Goal: Entertainment & Leisure: Consume media (video, audio)

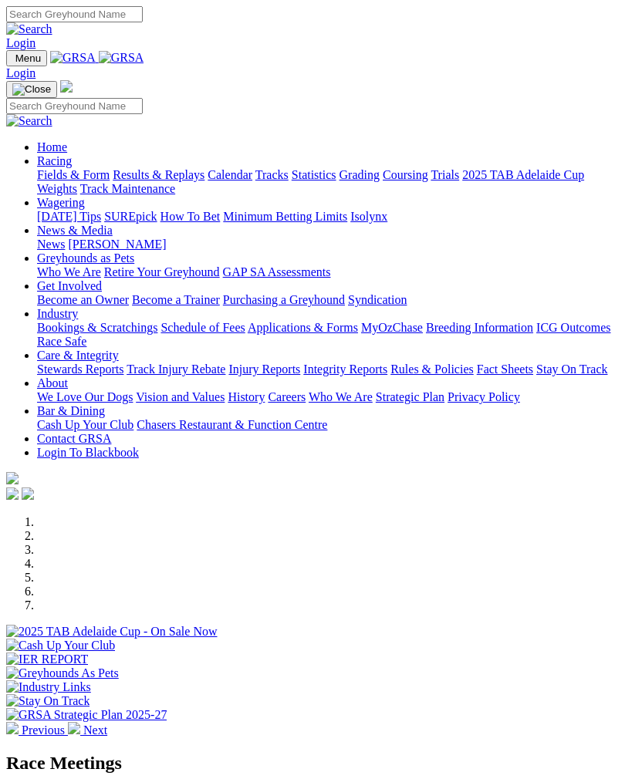
scroll to position [373, 0]
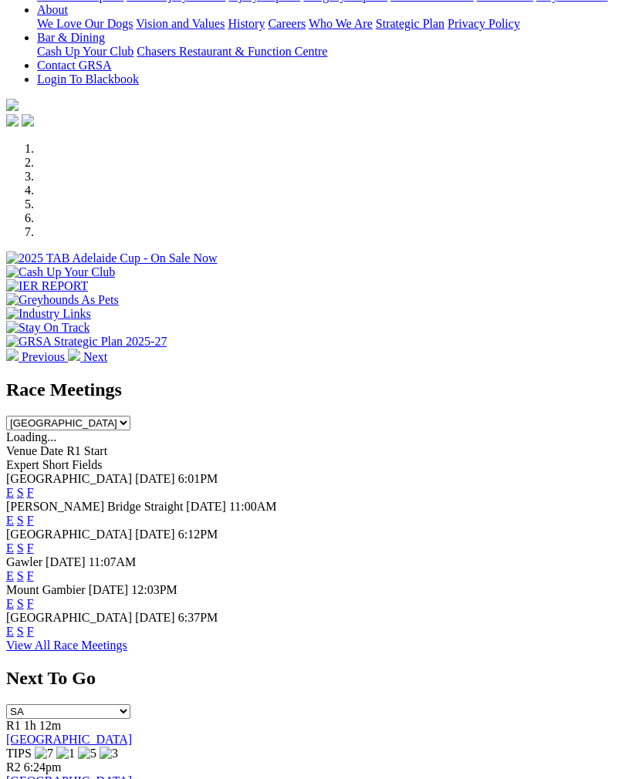
click at [34, 514] on link "F" at bounding box center [30, 520] width 7 height 13
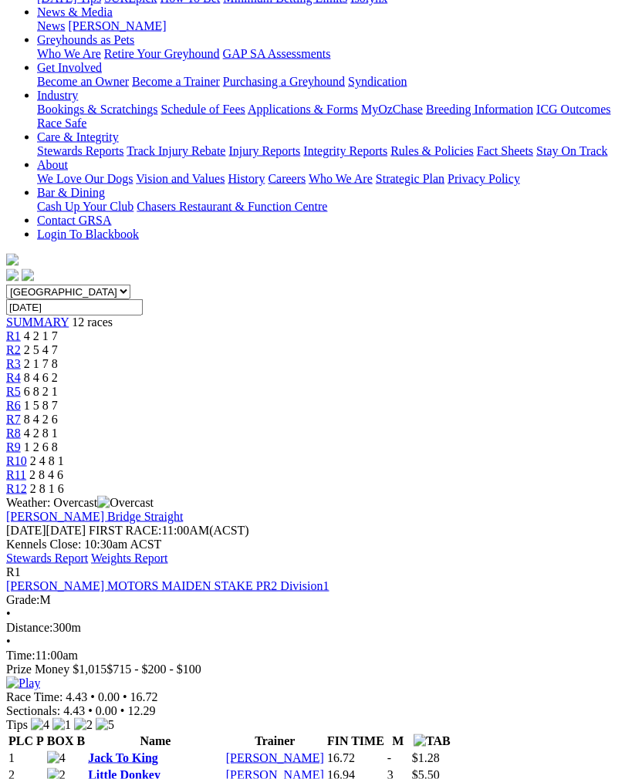
scroll to position [247, 0]
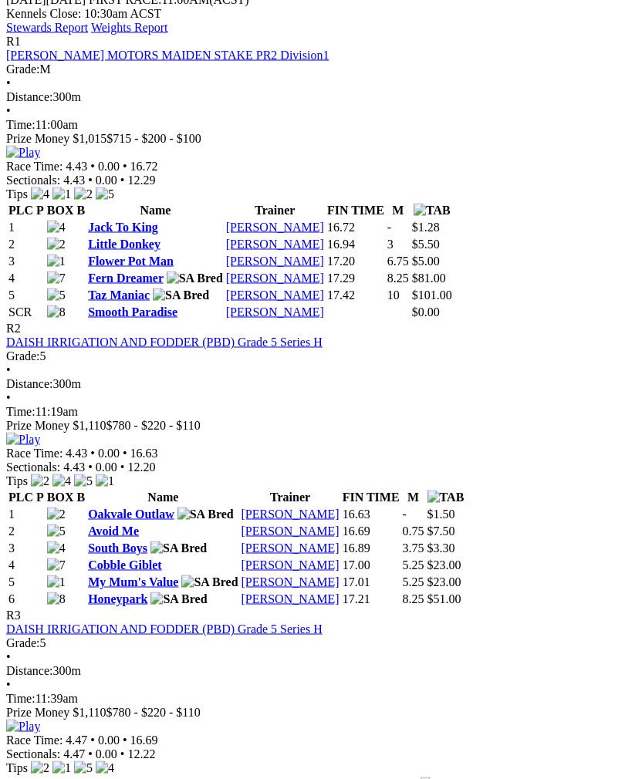
scroll to position [778, 0]
click at [40, 719] on img at bounding box center [23, 726] width 34 height 14
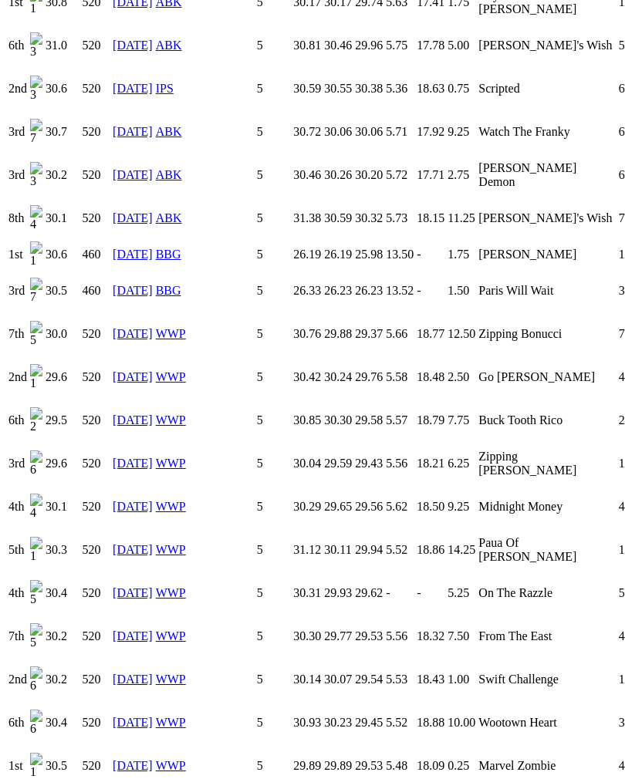
scroll to position [1370, 0]
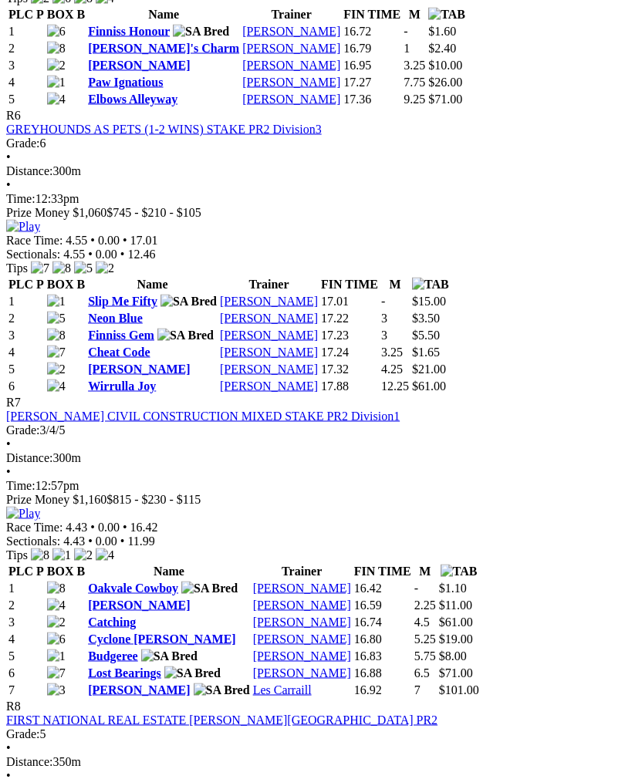
scroll to position [2091, 0]
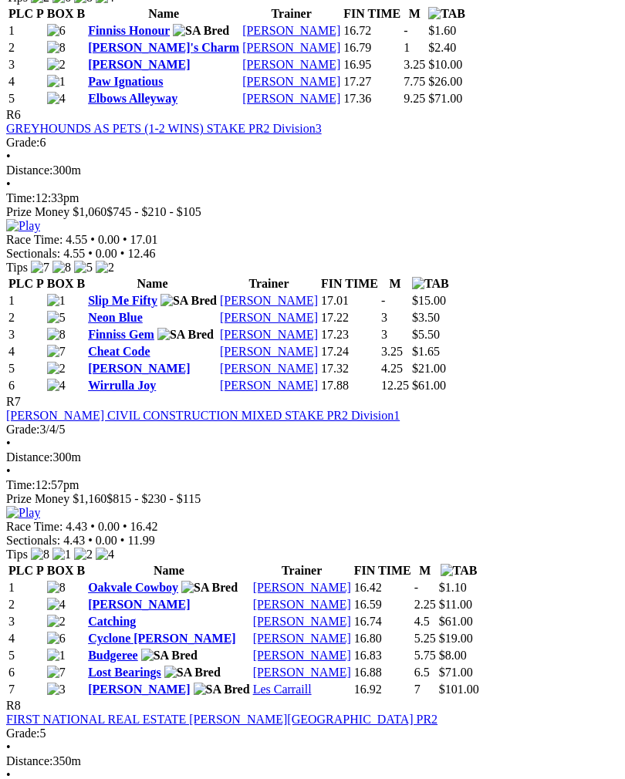
click at [40, 506] on img at bounding box center [23, 513] width 34 height 14
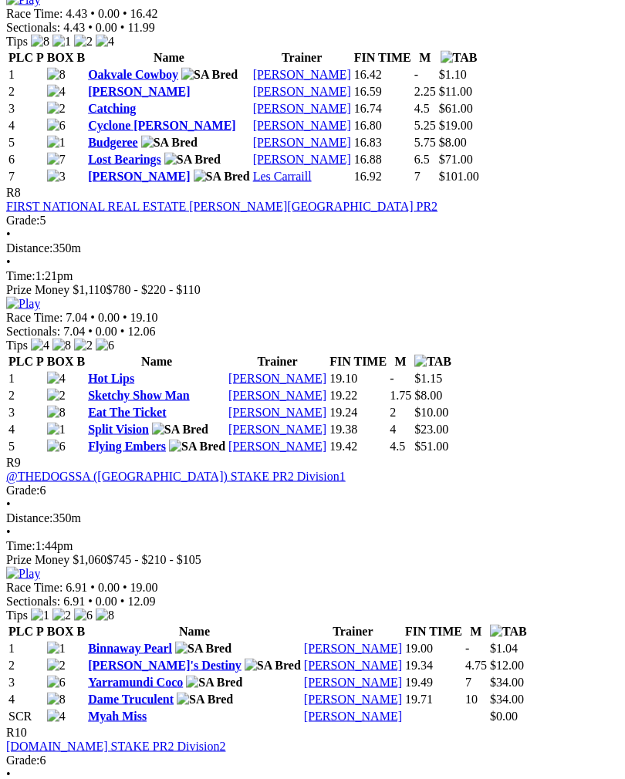
scroll to position [2605, 0]
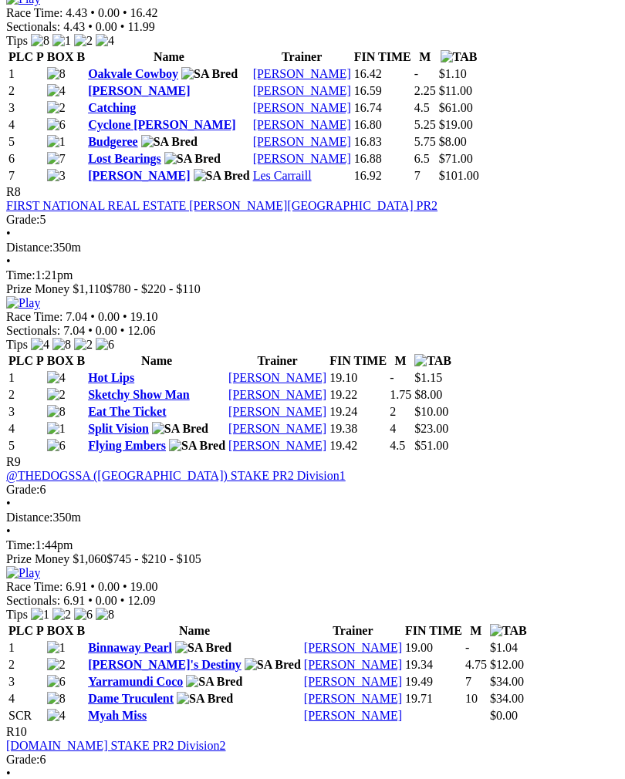
click at [40, 296] on img at bounding box center [23, 303] width 34 height 14
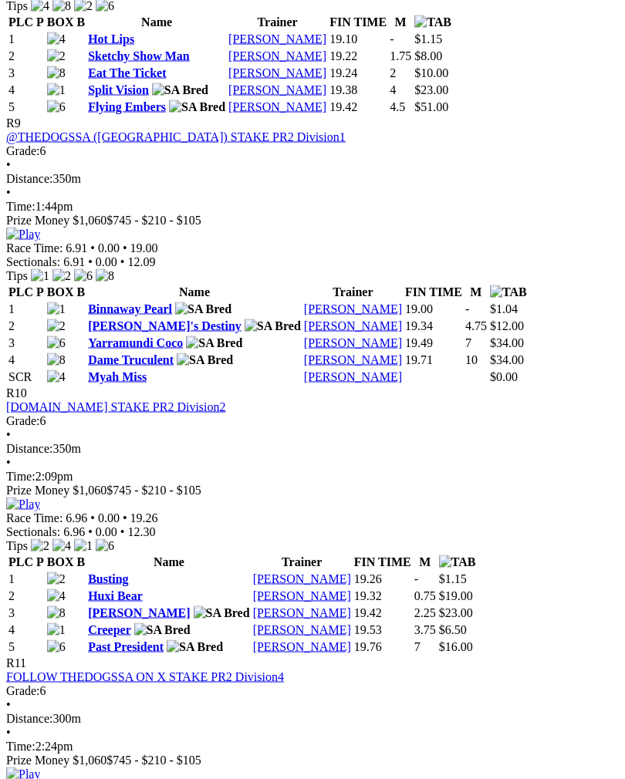
scroll to position [2947, 0]
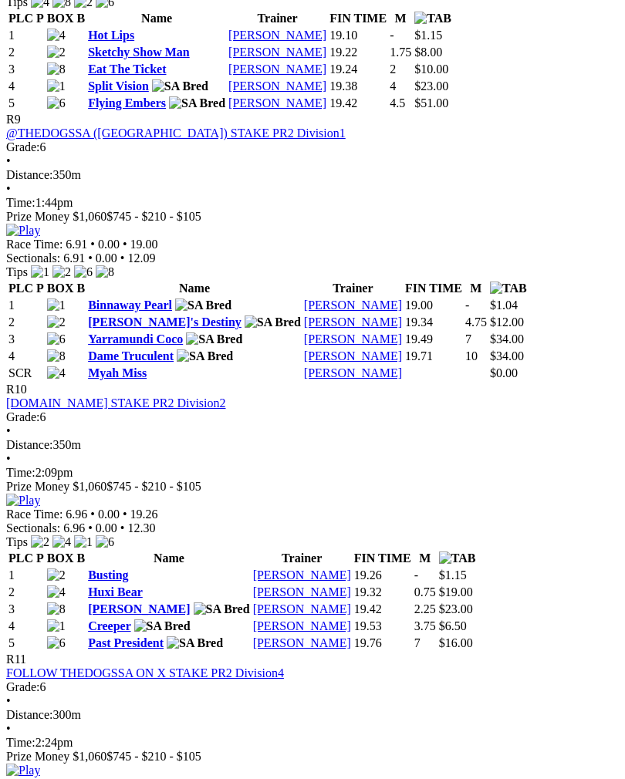
click at [40, 233] on img at bounding box center [23, 231] width 34 height 14
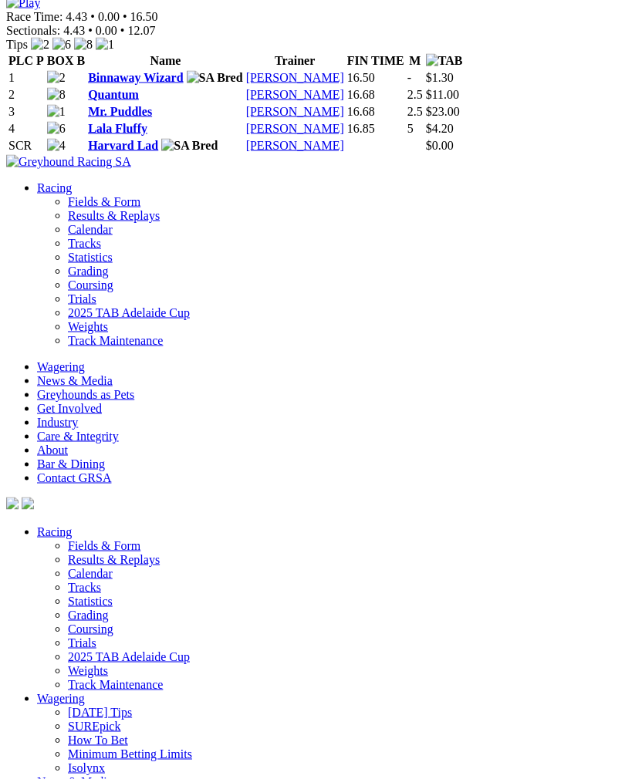
scroll to position [3986, 0]
click at [40, 9] on img at bounding box center [23, 2] width 34 height 14
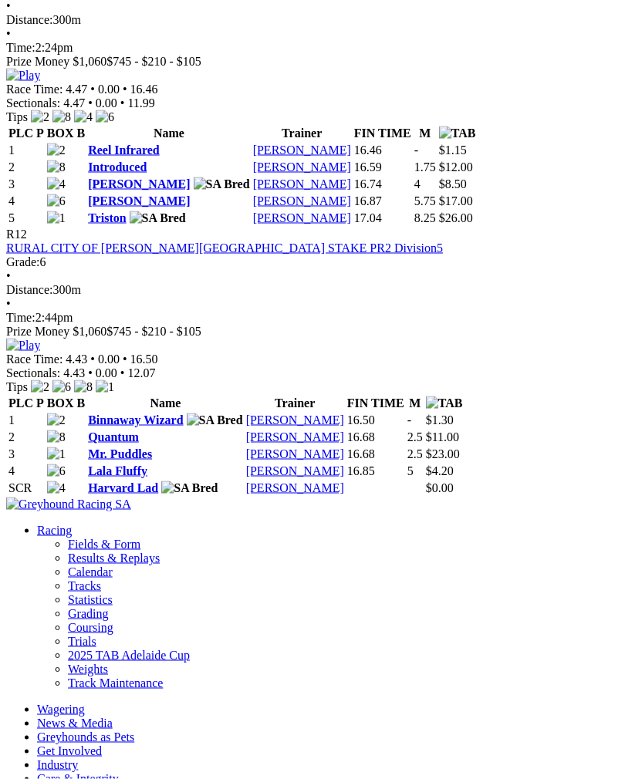
scroll to position [3635, 0]
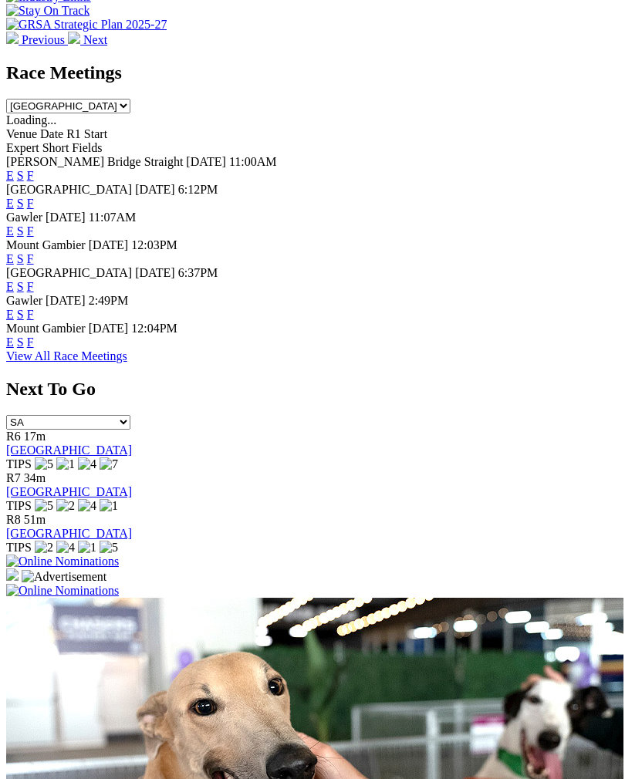
scroll to position [688, 0]
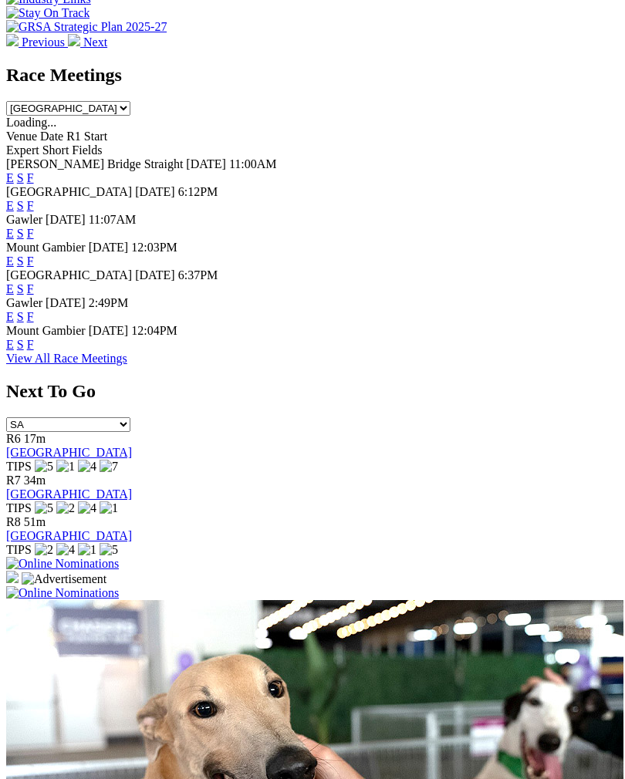
click at [34, 310] on link "F" at bounding box center [30, 316] width 7 height 13
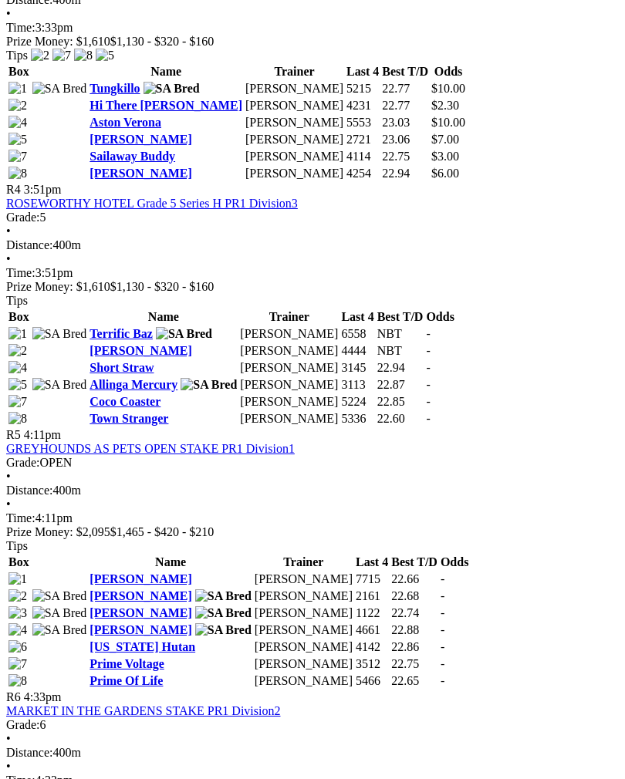
scroll to position [1385, 0]
